Goal: Find specific page/section: Find specific page/section

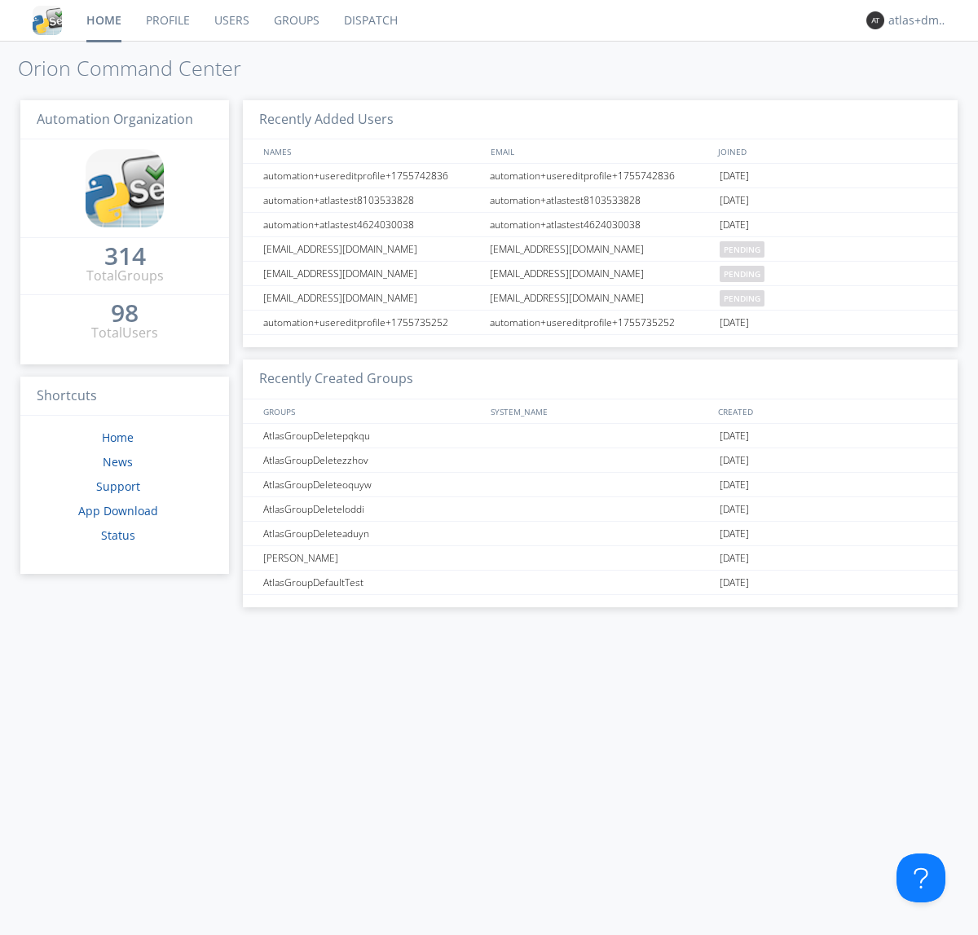
click at [369, 20] on link "Dispatch" at bounding box center [371, 20] width 78 height 41
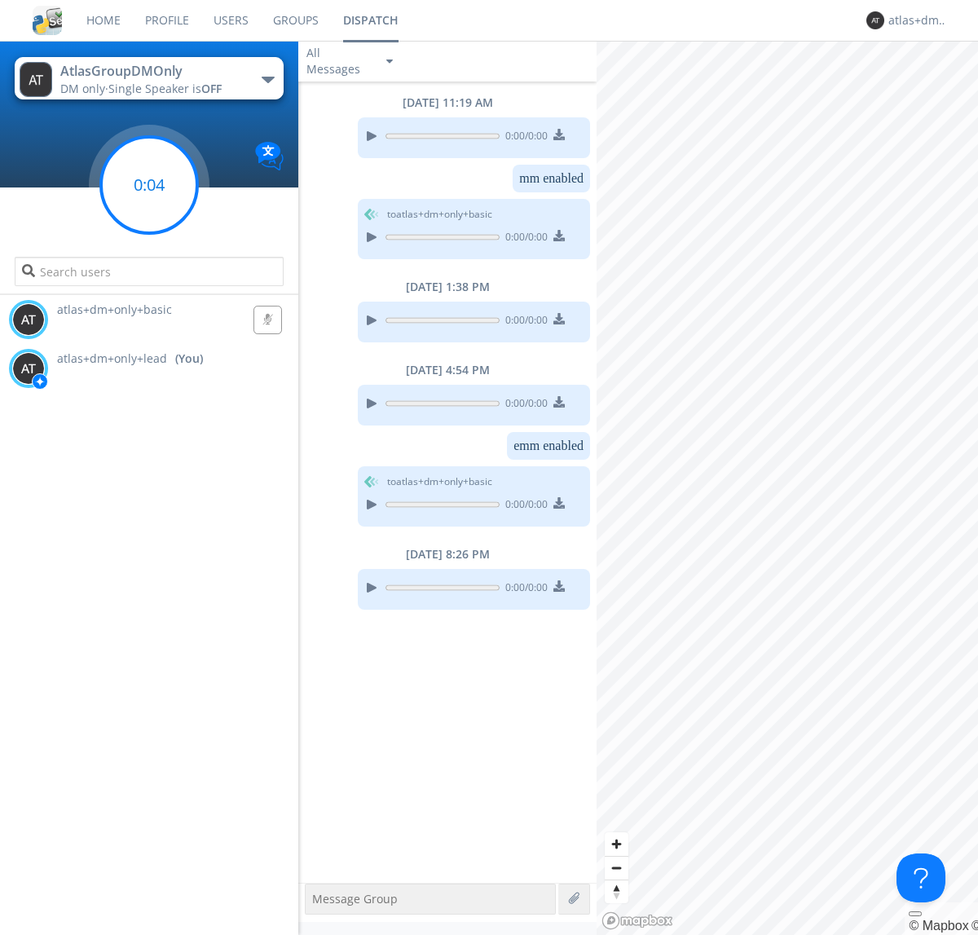
click at [149, 185] on g at bounding box center [149, 185] width 96 height 96
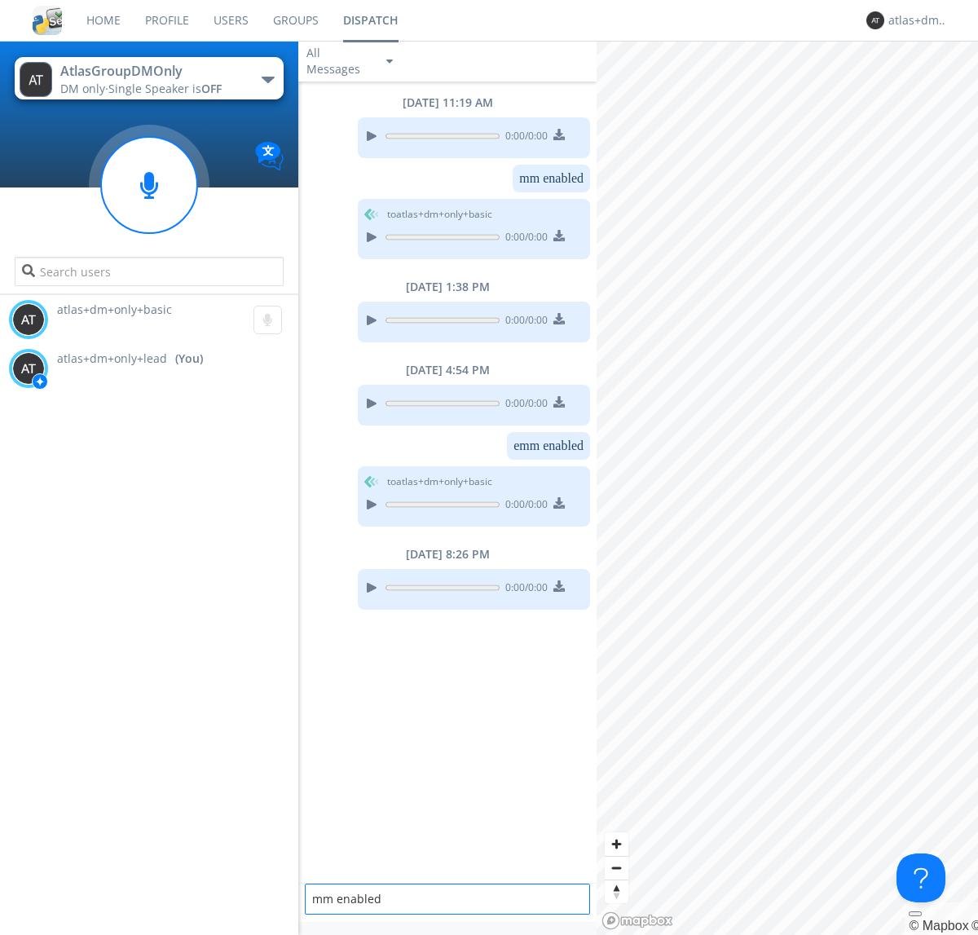
type textarea "mm enabled"
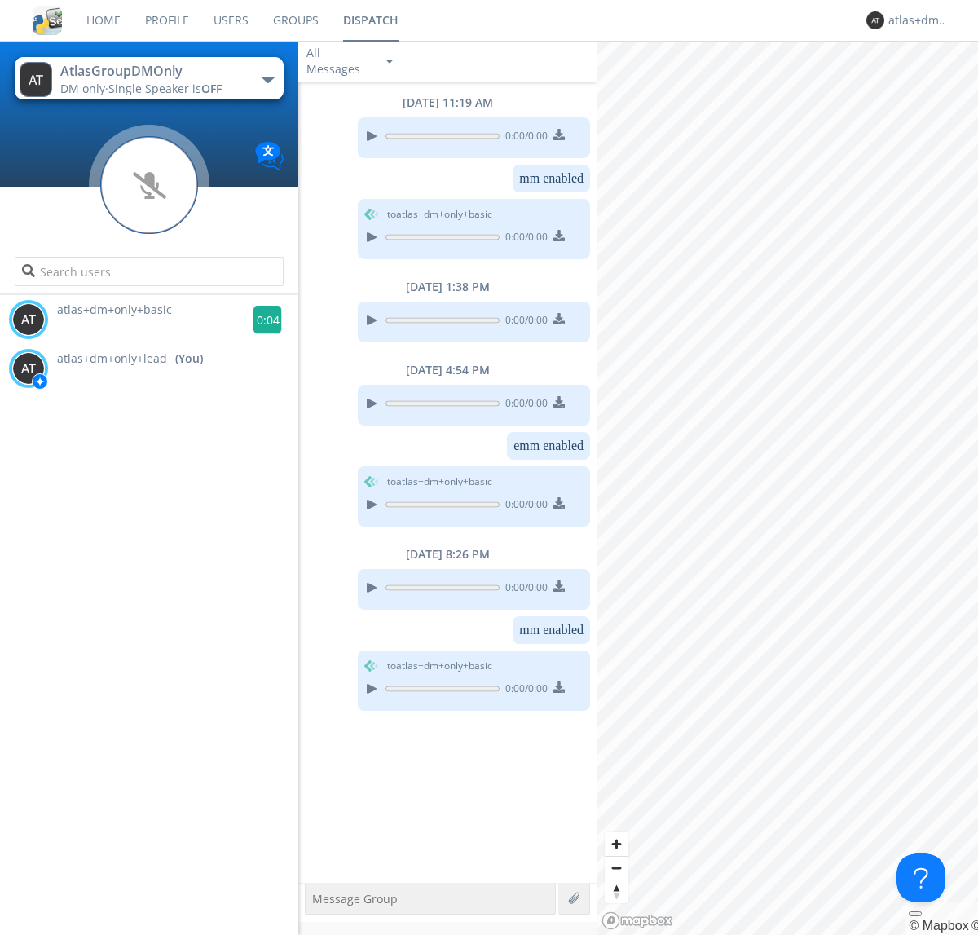
click at [261, 320] on g at bounding box center [267, 320] width 29 height 29
click at [915, 20] on div "atlas+dm+only+lead" at bounding box center [918, 20] width 61 height 16
